Goal: Information Seeking & Learning: Learn about a topic

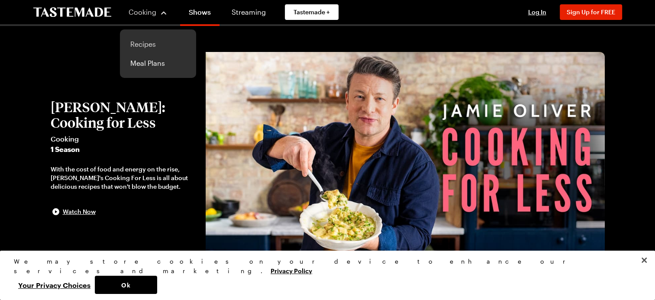
click at [138, 42] on link "Recipes" at bounding box center [158, 44] width 66 height 19
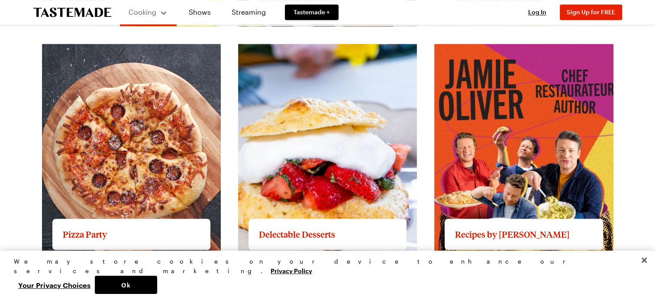
scroll to position [1429, 0]
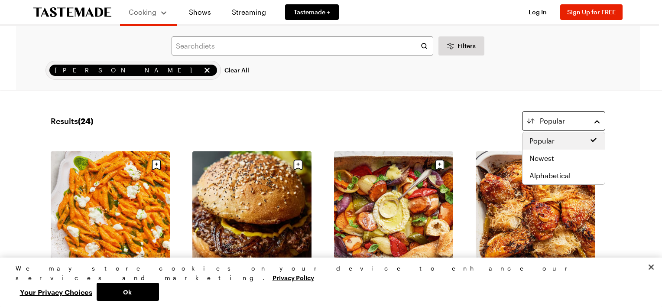
click at [593, 122] on button "Popular" at bounding box center [563, 120] width 83 height 19
click at [545, 156] on span "Newest" at bounding box center [541, 158] width 25 height 10
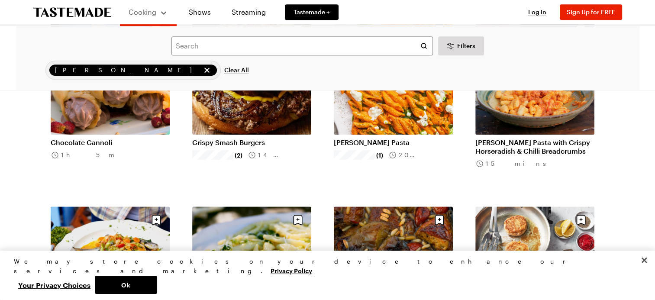
scroll to position [301, 0]
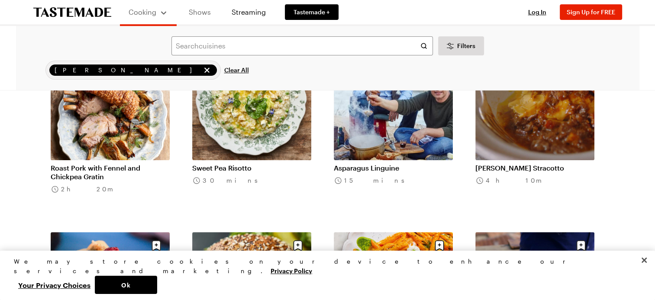
click at [201, 11] on link "Shows" at bounding box center [199, 12] width 39 height 24
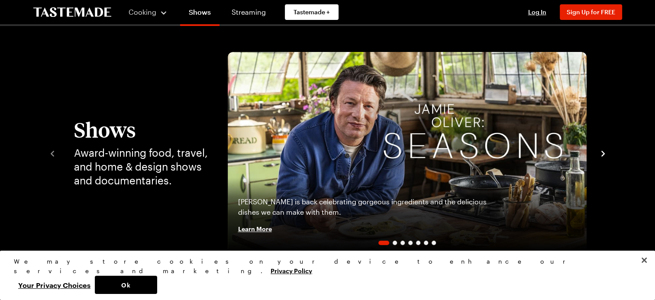
click at [374, 113] on img "1 / 7" at bounding box center [407, 153] width 359 height 202
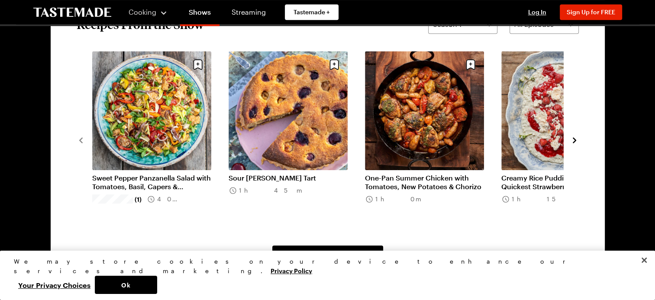
scroll to position [780, 0]
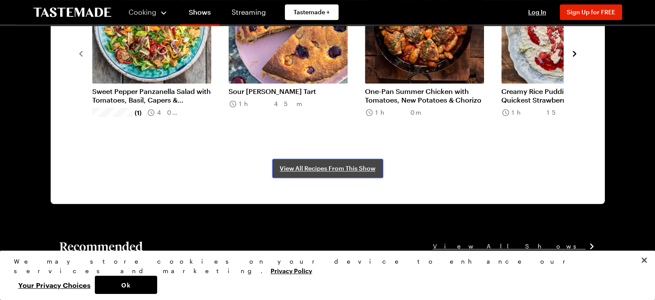
click at [327, 166] on span "View All Recipes From This Show" at bounding box center [328, 168] width 96 height 9
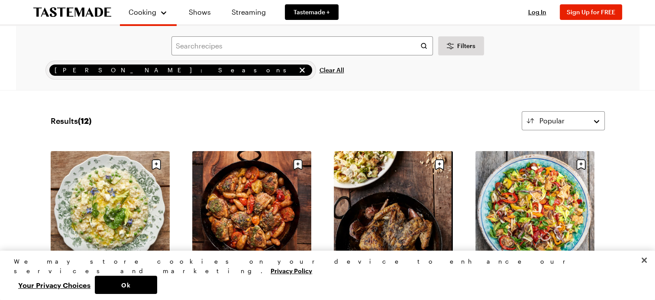
scroll to position [87, 0]
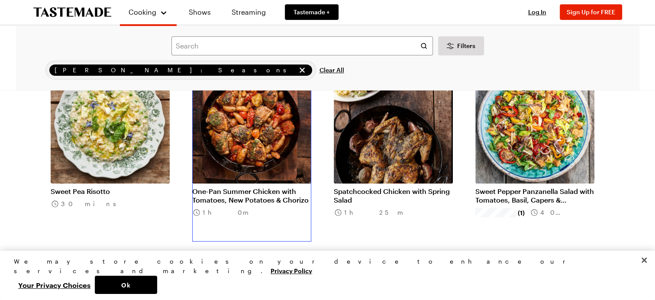
click at [246, 187] on link "One-Pan Summer Chicken with Tomatoes, New Potatoes & Chorizo" at bounding box center [251, 195] width 119 height 17
